Goal: Task Accomplishment & Management: Use online tool/utility

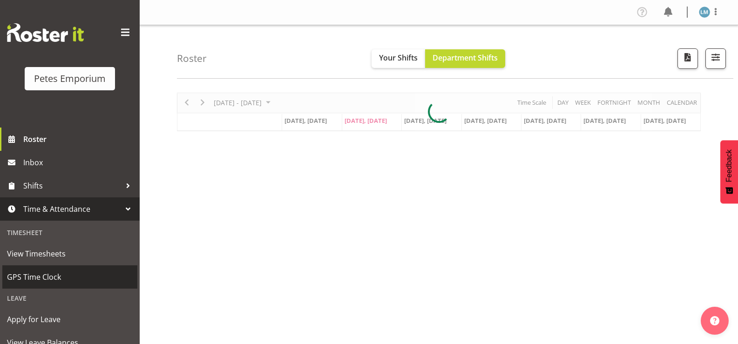
click at [74, 276] on span "GPS Time Clock" at bounding box center [70, 277] width 126 height 14
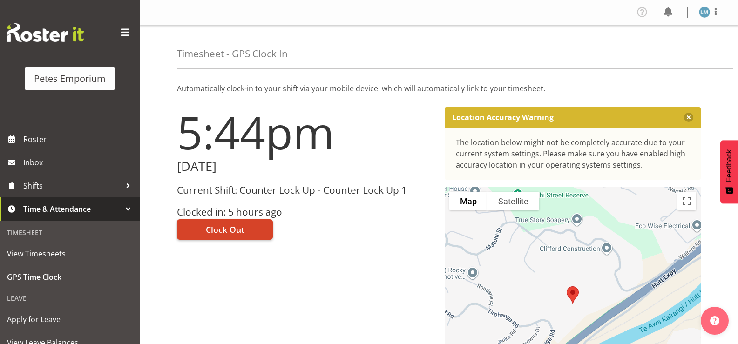
click at [228, 224] on span "Clock Out" at bounding box center [225, 229] width 39 height 12
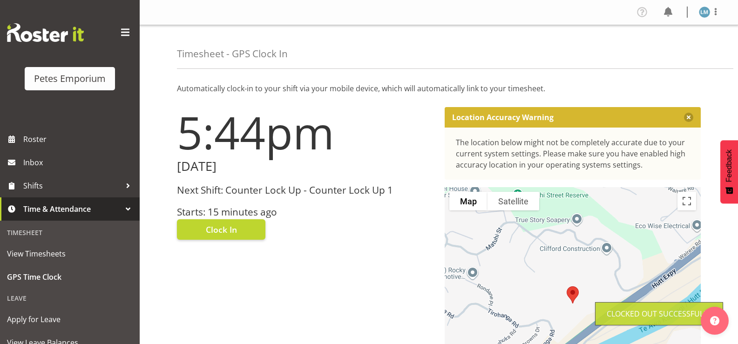
click at [707, 14] on img at bounding box center [704, 12] width 11 height 11
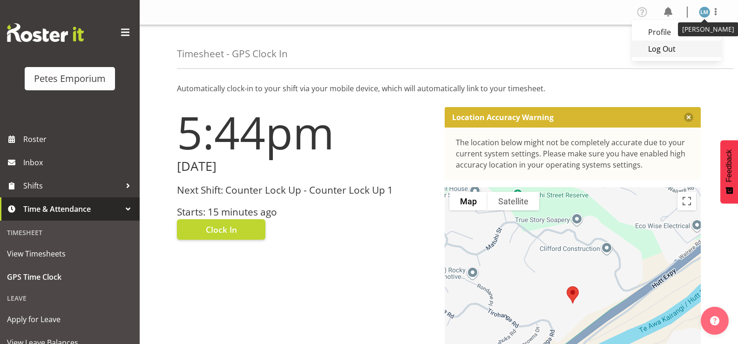
click at [672, 51] on link "Log Out" at bounding box center [676, 48] width 89 height 17
